Goal: Transaction & Acquisition: Purchase product/service

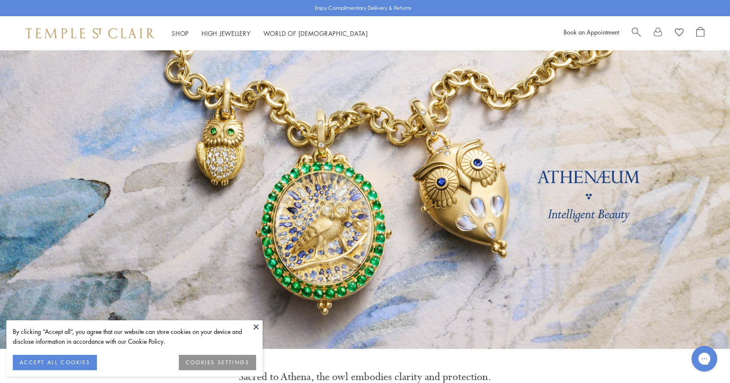
click at [683, 31] on image at bounding box center [679, 33] width 9 height 8
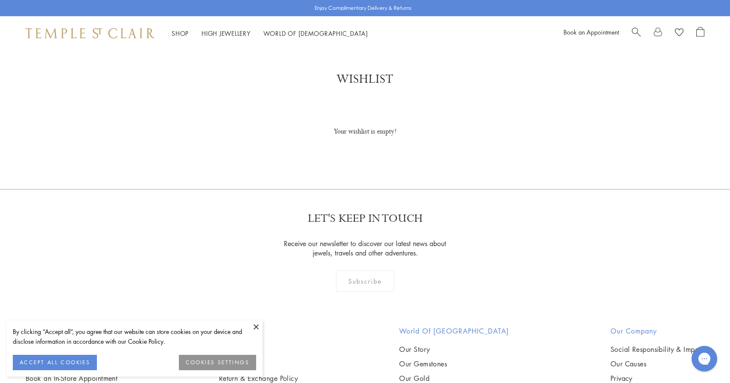
click at [653, 38] on div at bounding box center [668, 33] width 73 height 13
click at [656, 34] on link at bounding box center [657, 33] width 9 height 13
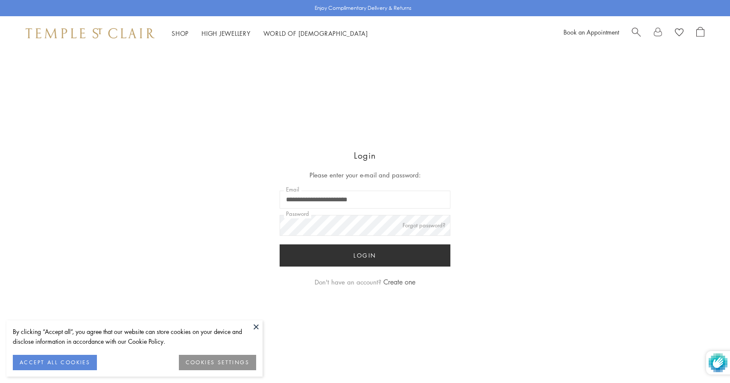
type input "**********"
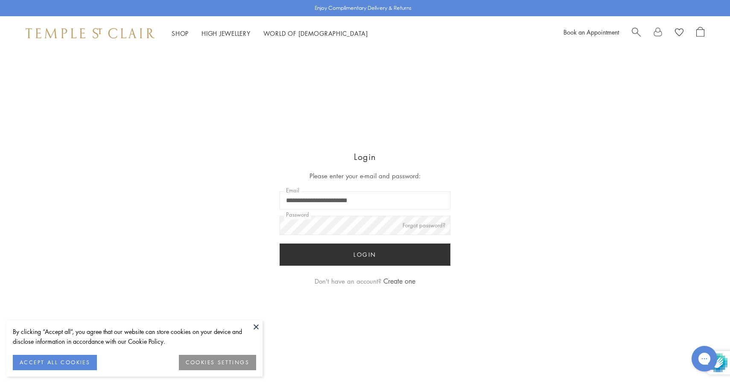
click at [360, 251] on button "Login" at bounding box center [365, 255] width 171 height 22
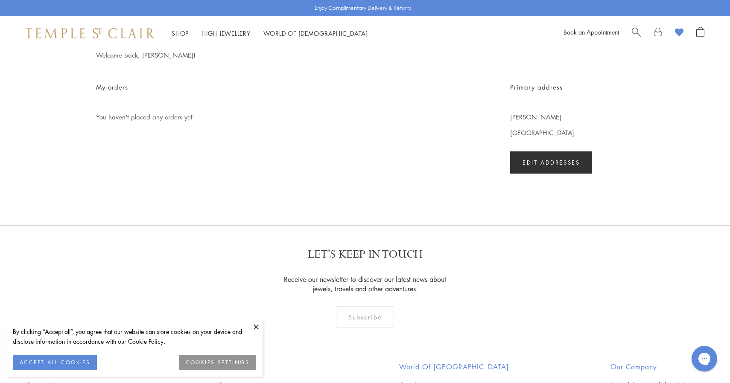
scroll to position [78, 0]
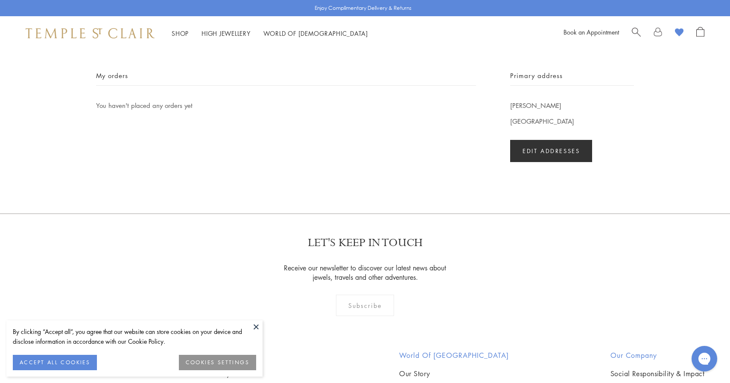
click at [678, 29] on image at bounding box center [679, 33] width 9 height 8
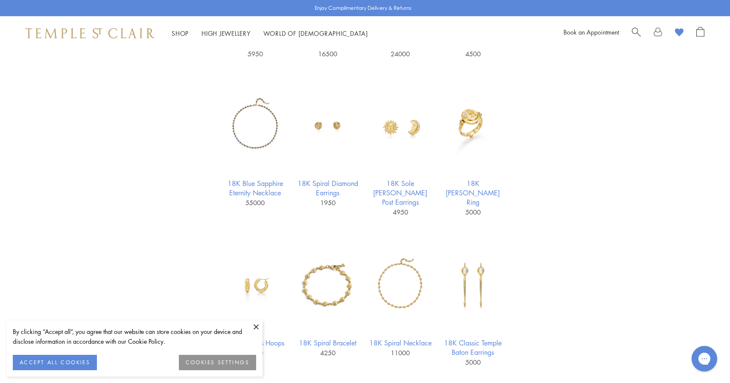
scroll to position [1168, 0]
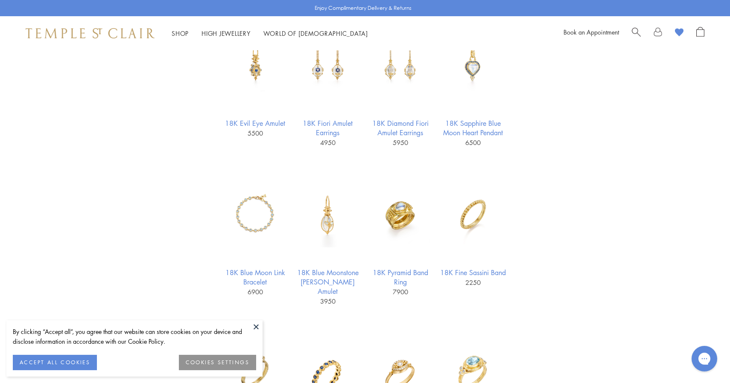
scroll to position [456, 0]
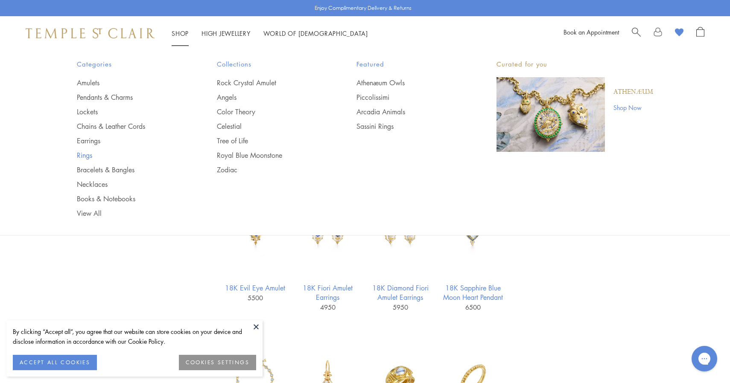
click at [82, 156] on link "Rings" at bounding box center [130, 155] width 106 height 9
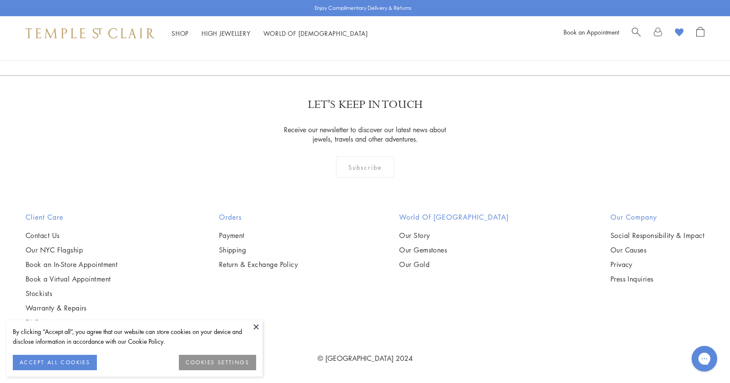
scroll to position [4193, 0]
click at [0, 0] on img at bounding box center [0, 0] width 0 height 0
click at [368, 41] on link "2" at bounding box center [365, 28] width 28 height 23
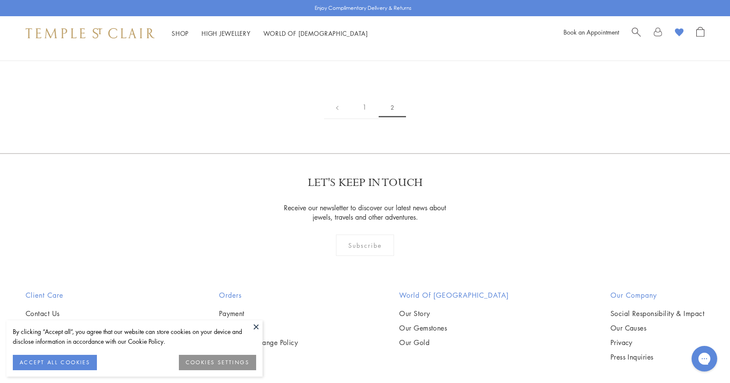
scroll to position [128, 0]
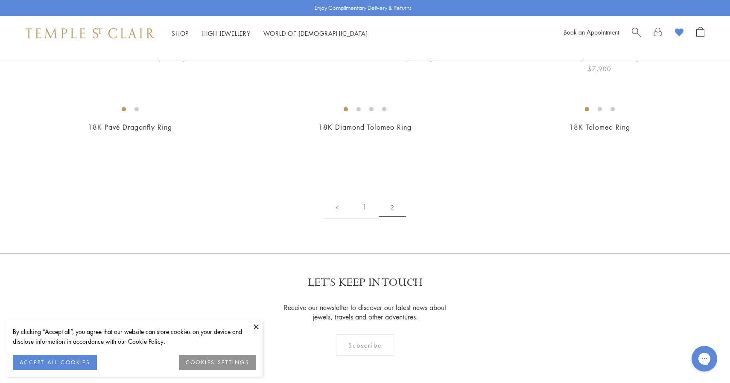
click at [0, 0] on img at bounding box center [0, 0] width 0 height 0
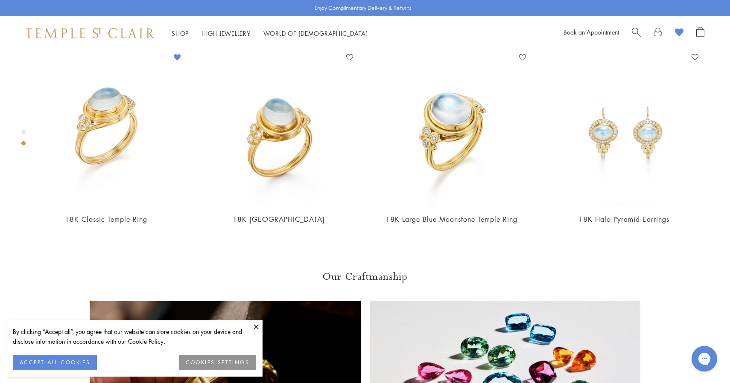
scroll to position [430, 1]
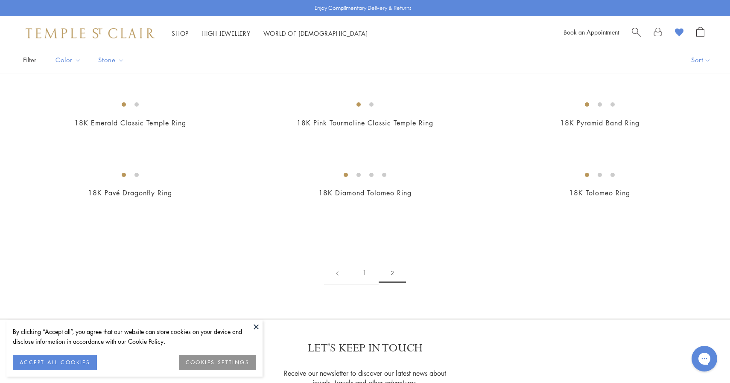
scroll to position [440, 0]
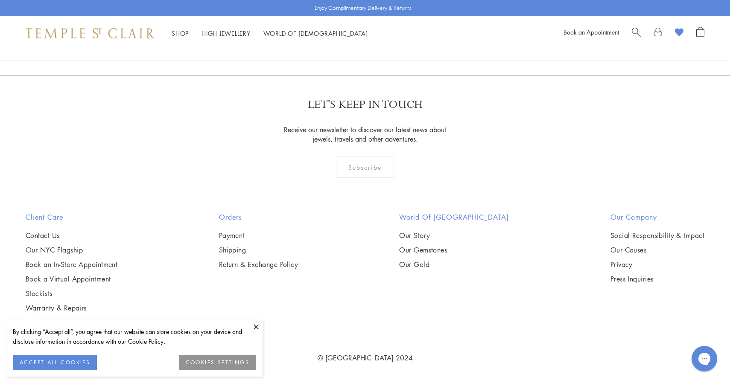
click at [365, 41] on link "1" at bounding box center [364, 28] width 28 height 23
click at [0, 0] on img at bounding box center [0, 0] width 0 height 0
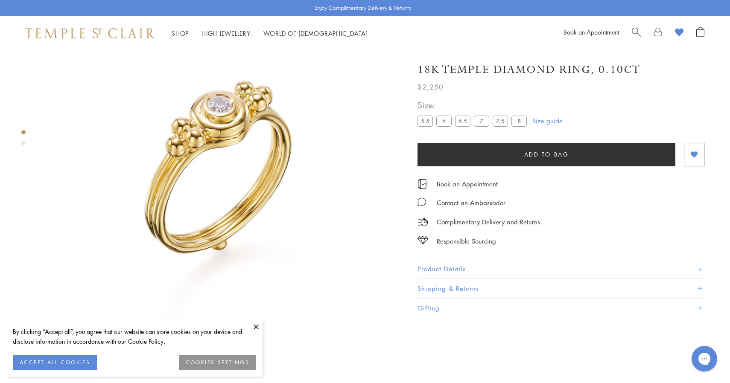
click at [678, 33] on image at bounding box center [679, 33] width 9 height 8
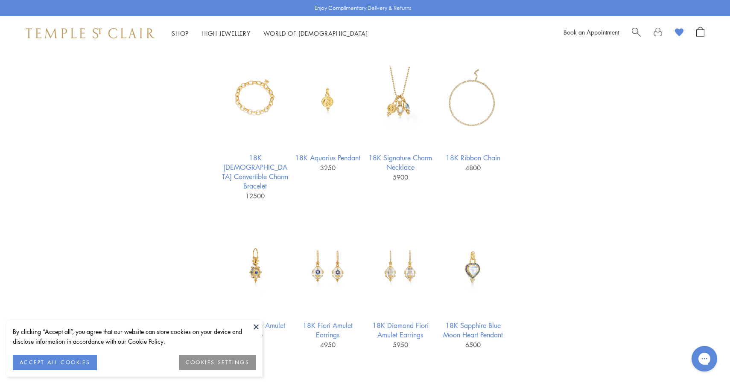
scroll to position [449, 0]
